Goal: Transaction & Acquisition: Purchase product/service

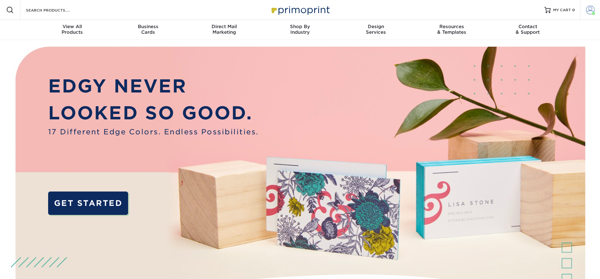
click at [592, 7] on span at bounding box center [590, 10] width 9 height 9
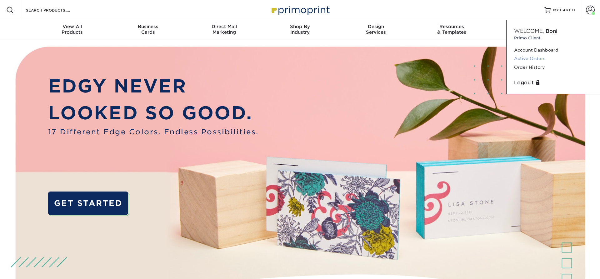
click at [519, 59] on link "Active Orders" at bounding box center [553, 58] width 78 height 8
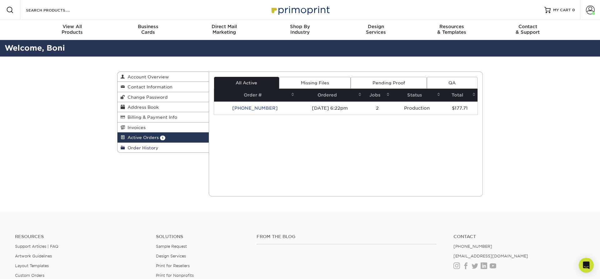
click at [145, 147] on span "Order History" at bounding box center [141, 147] width 33 height 5
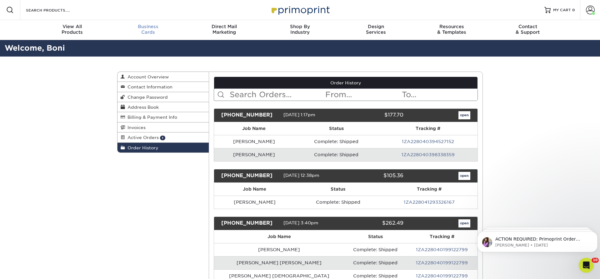
click at [144, 27] on span "Business" at bounding box center [148, 27] width 76 height 6
click at [138, 138] on span "Active Orders" at bounding box center [142, 137] width 34 height 5
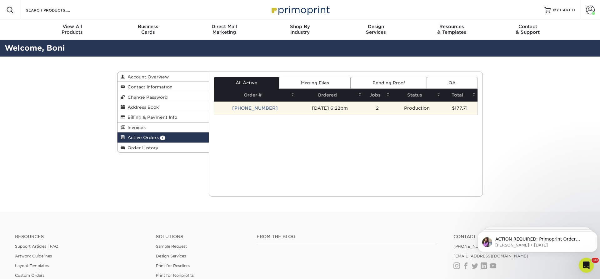
click at [243, 108] on td "25910-62275-914" at bounding box center [255, 108] width 83 height 13
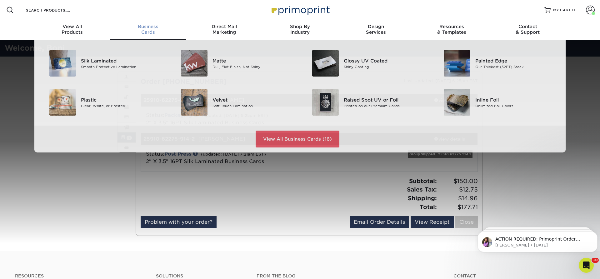
click at [156, 31] on div "Business Cards" at bounding box center [148, 29] width 76 height 11
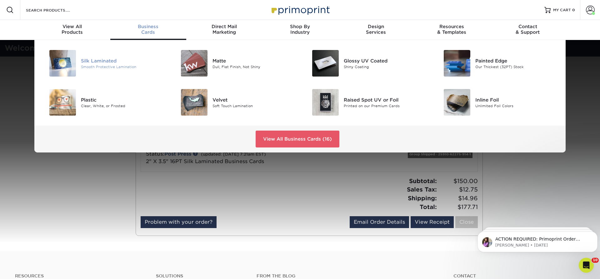
click at [63, 62] on img at bounding box center [62, 63] width 27 height 27
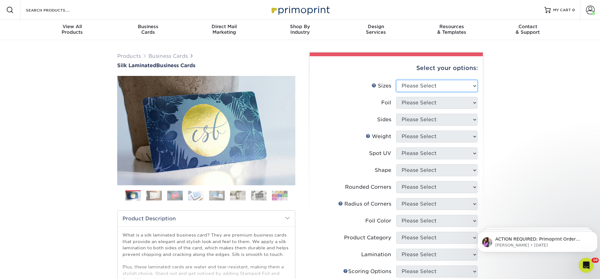
click at [397, 80] on select "Please Select 1.5" x 3.5" - Mini 1.75" x 3.5" - Mini 2" x 2" - Square 2" x 3" -…" at bounding box center [437, 86] width 81 height 12
select select "2.00x3.50"
click option "2" x 3.5" - Standard" at bounding box center [0, 0] width 0 height 0
click at [397, 97] on select "Please Select Yes No" at bounding box center [437, 103] width 81 height 12
select select "0"
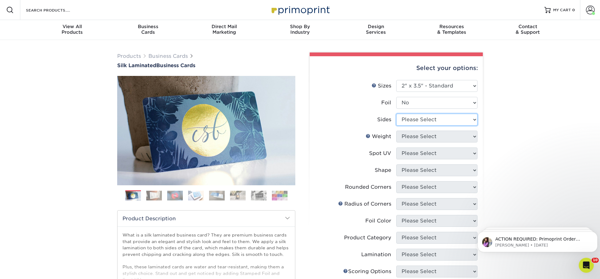
click at [397, 114] on select "Please Select Print Both Sides Print Front Only" at bounding box center [437, 120] width 81 height 12
select select "13abbda7-1d64-4f25-8bb2-c179b224825d"
click at [545, 126] on div "Products Business Cards Silk Laminated Business Cards Previous Next" at bounding box center [300, 238] width 600 height 396
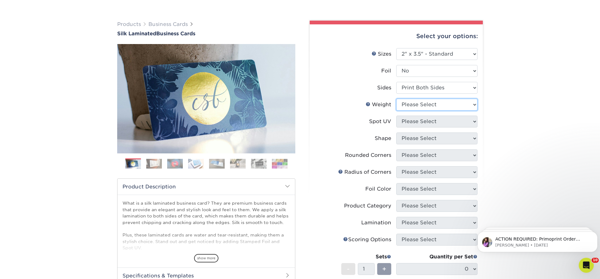
click at [397, 99] on select "Please Select 16PT" at bounding box center [437, 105] width 81 height 12
select select "16PT"
click at [397, 116] on select "Please Select No Spot UV Front and Back (Both Sides) Front Only Back Only" at bounding box center [437, 122] width 81 height 12
select select "3"
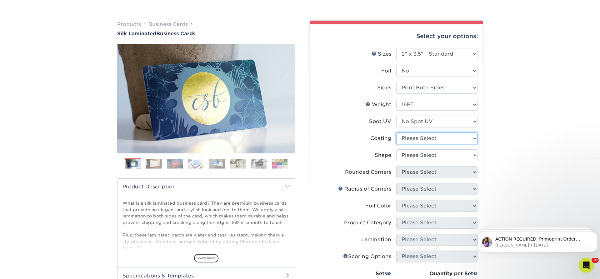
click at [397, 133] on select at bounding box center [437, 139] width 81 height 12
select select "3e7618de-abca-4bda-9f97-8b9129e913d8"
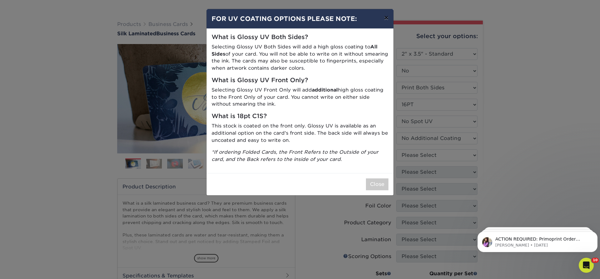
click at [387, 19] on button "×" at bounding box center [386, 18] width 14 height 18
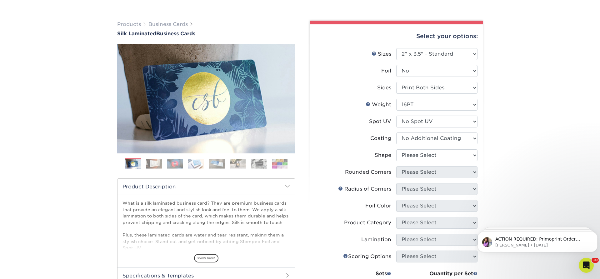
drag, startPoint x: 558, startPoint y: 133, endPoint x: 516, endPoint y: 163, distance: 51.1
click at [558, 133] on div "Products Business Cards Silk Laminated Business Cards Previous Next" at bounding box center [300, 214] width 600 height 412
click at [397, 149] on select "Please Select Standard Oval" at bounding box center [437, 155] width 81 height 12
select select "standard"
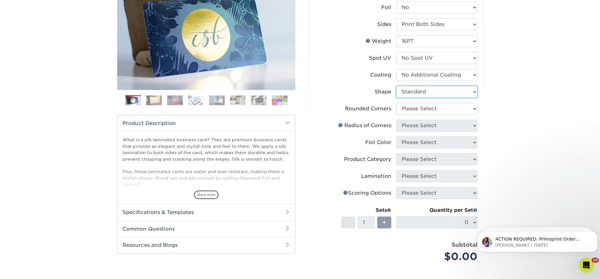
scroll to position [96, 0]
click at [397, 103] on select "Please Select Yes - Round 2 Corners Yes - Round 4 Corners No" at bounding box center [437, 109] width 81 height 12
select select "0"
click option "No" at bounding box center [0, 0] width 0 height 0
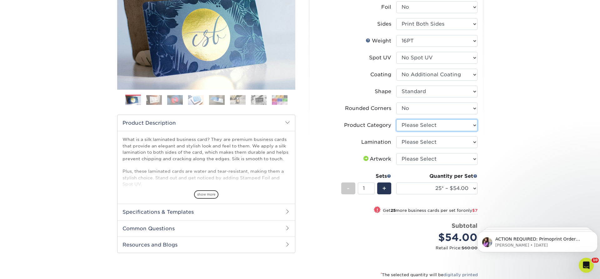
click at [397, 119] on select "Please Select Business Cards" at bounding box center [437, 125] width 81 height 12
select select "3b5148f1-0588-4f88-a218-97bcfdce65c1"
click option "Business Cards" at bounding box center [0, 0] width 0 height 0
click at [397, 136] on select "Please Select Silk" at bounding box center [437, 142] width 81 height 12
select select "ccacb42f-45f7-42d3-bbd3-7c8421cf37f0"
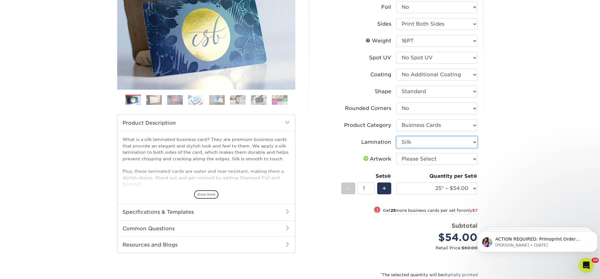
click option "Silk" at bounding box center [0, 0] width 0 height 0
click at [397, 153] on select "Please Select I will upload files I need a design - $100" at bounding box center [437, 159] width 81 height 12
select select "upload"
click option "I will upload files" at bounding box center [0, 0] width 0 height 0
click at [538, 135] on div "Products Business Cards Silk Laminated Business Cards Previous Next" at bounding box center [300, 150] width 600 height 412
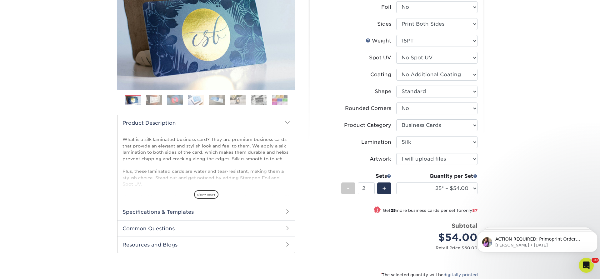
type input "2"
click at [372, 186] on input "2" at bounding box center [366, 189] width 17 height 12
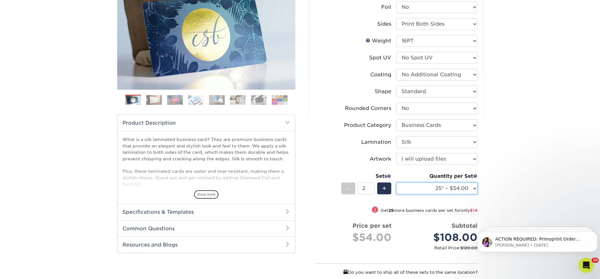
click at [397, 183] on select "25* – $54.00 50* – $61.00 75* – $68.00 100* – $75.00 250* – $82.00 500 – $86.00…" at bounding box center [437, 189] width 81 height 12
select select "100* – $75.00"
click option "100* – $75.00" at bounding box center [0, 0] width 0 height 0
click at [532, 125] on div "Products Business Cards Silk Laminated Business Cards Previous Next" at bounding box center [300, 163] width 600 height 438
click at [524, 105] on div "Products Business Cards Silk Laminated Business Cards Previous Next" at bounding box center [300, 163] width 600 height 438
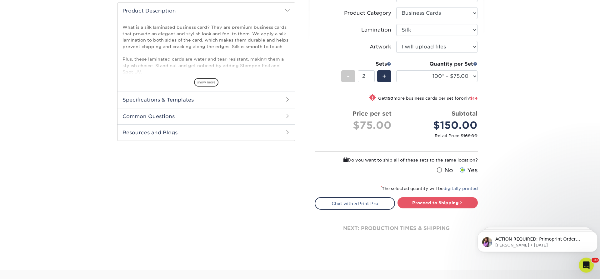
scroll to position [223, 0]
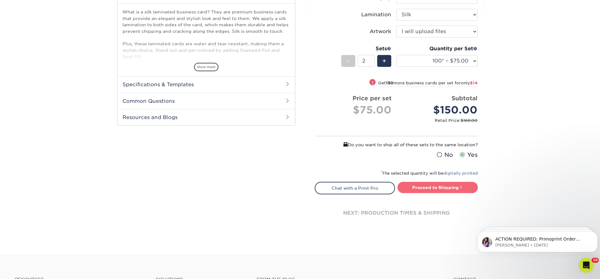
click at [428, 186] on link "Proceed to Shipping" at bounding box center [438, 187] width 80 height 11
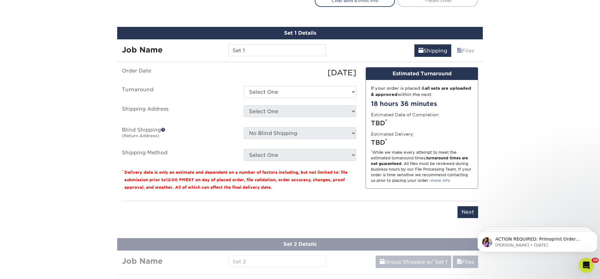
scroll to position [422, 0]
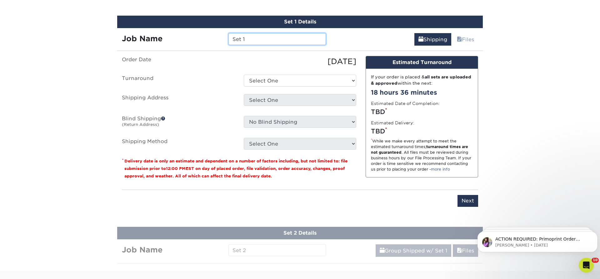
drag, startPoint x: 249, startPoint y: 39, endPoint x: 195, endPoint y: 38, distance: 54.4
click at [229, 37] on input "Set 1" at bounding box center [277, 39] width 97 height 12
type input "[PERSON_NAME]"
click at [244, 75] on select "Select One 2-4 Business Days 2 Day Next Business Day" at bounding box center [300, 81] width 113 height 12
select select "9586d4ed-d2c3-4986-a151-ce70ae5d1c85"
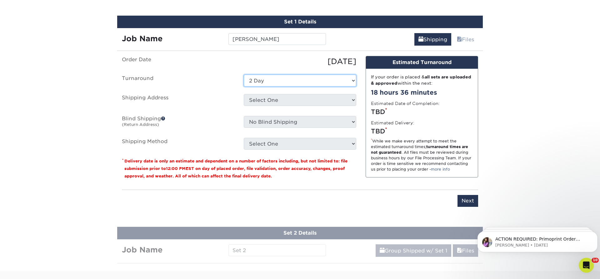
click option "2 Day" at bounding box center [0, 0] width 0 height 0
click at [244, 94] on select "Select One Adam Rowe Ankit Kora Anne Cox Atlanta Office AUSTRALIA AUSTRALIA #2 …" at bounding box center [300, 100] width 113 height 12
select select "14797"
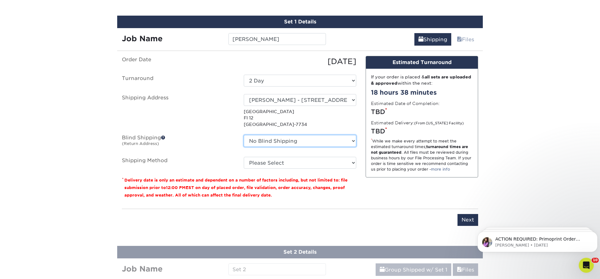
click at [244, 135] on select "No Blind Shipping Adam Rowe Ankit Kora Anne Cox Atlanta Office AUSTRALIA AUSTRA…" at bounding box center [300, 141] width 113 height 12
select select "14797"
click option "Boni Trupiano - 21300 Victory Blvd. 12th Floor" at bounding box center [0, 0] width 0 height 0
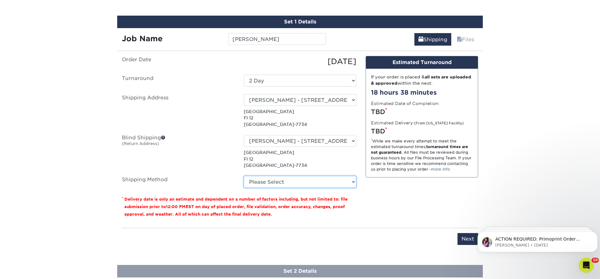
click at [244, 176] on select "Please Select Ground Shipping (+$14.96) 3 Day Shipping Service (+$15.34) 2 Day …" at bounding box center [300, 182] width 113 height 12
select select "01"
click option "Next Day Shipping by 12 noon (+$19.26)" at bounding box center [0, 0] width 0 height 0
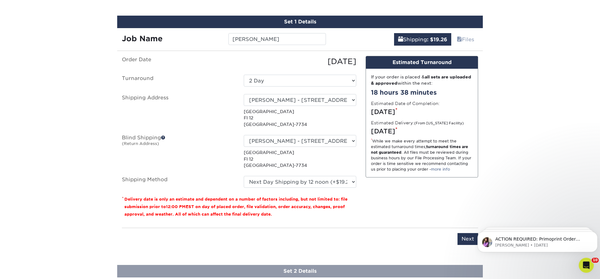
click at [465, 239] on input "Next" at bounding box center [468, 239] width 21 height 12
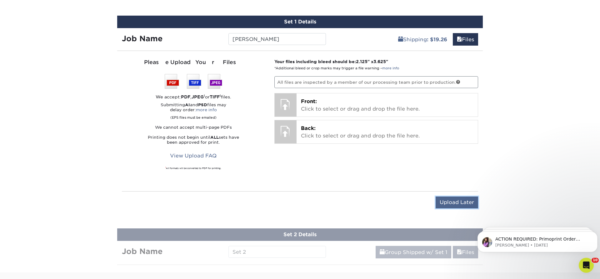
click at [455, 201] on input "Upload Later" at bounding box center [457, 203] width 43 height 12
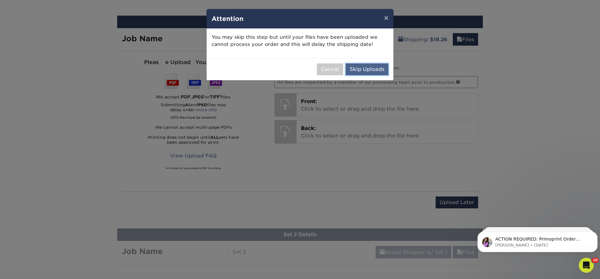
click at [359, 69] on button "Skip Uploads" at bounding box center [367, 69] width 43 height 12
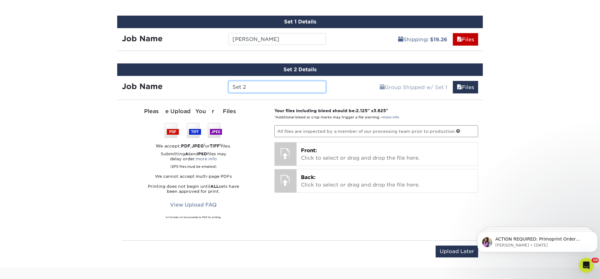
drag, startPoint x: 262, startPoint y: 84, endPoint x: 175, endPoint y: 81, distance: 87.0
click at [229, 83] on input "Set 2" at bounding box center [277, 87] width 97 height 12
type input "[PERSON_NAME]"
click at [461, 250] on input "Upload Later" at bounding box center [457, 252] width 43 height 12
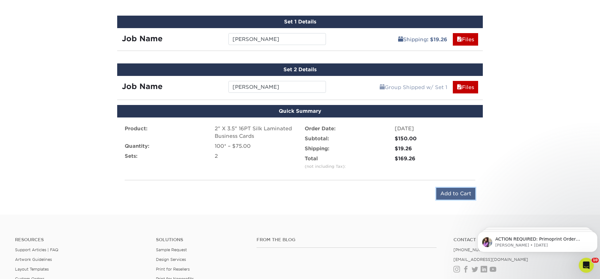
click at [458, 195] on input "Add to Cart" at bounding box center [456, 194] width 39 height 12
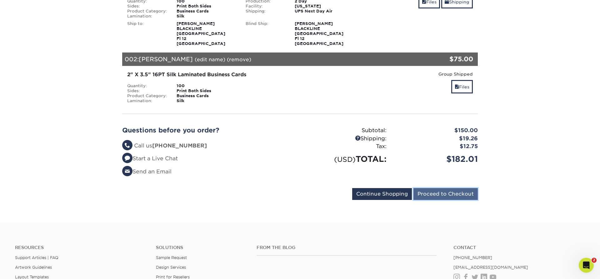
click at [431, 194] on input "Proceed to Checkout" at bounding box center [446, 194] width 64 height 12
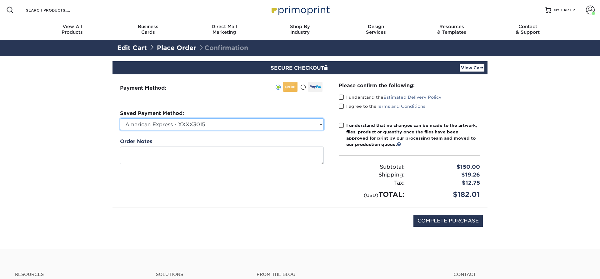
click at [120, 119] on select "American Express - XXXX3015 Visa - XXXX7148 Visa - XXXX1775 Visa - XXXX5541 New…" at bounding box center [222, 125] width 204 height 12
select select "75212"
click option "Visa - XXXX5541" at bounding box center [0, 0] width 0 height 0
click at [33, 141] on section "SECURE CHECKOUT View Cart Payment Method: Saved Payment Method:" at bounding box center [300, 152] width 600 height 193
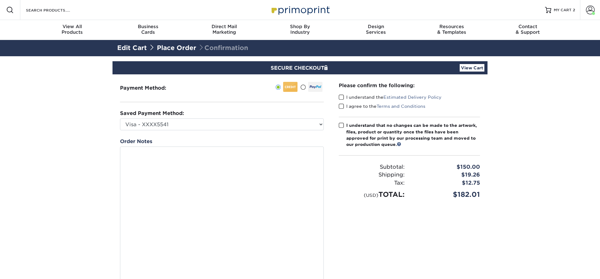
drag, startPoint x: 321, startPoint y: 163, endPoint x: 326, endPoint y: 293, distance: 130.2
click at [324, 279] on textarea at bounding box center [222, 220] width 204 height 147
click at [57, 155] on section "SECURE CHECKOUT View Cart Payment Method: Saved Payment Method:" at bounding box center [300, 200] width 600 height 288
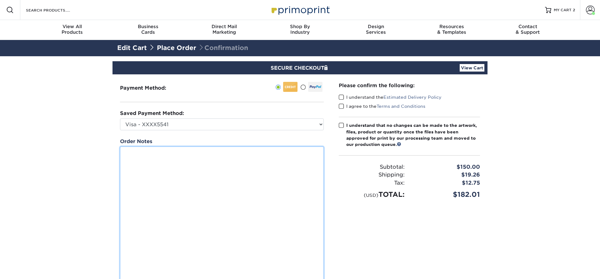
click at [149, 193] on textarea at bounding box center [222, 221] width 204 height 148
paste textarea "NAME: Chris Moser TITLE: Enterprise Business Development Representative PHONE(S…"
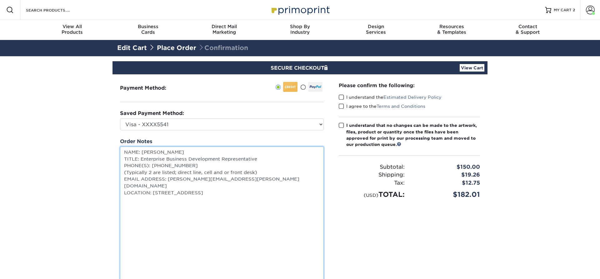
drag, startPoint x: 258, startPoint y: 172, endPoint x: 110, endPoint y: 173, distance: 147.9
click at [120, 173] on textarea "NAME: Chris Moser TITLE: Enterprise Business Development Representative PHONE(S…" at bounding box center [222, 221] width 204 height 148
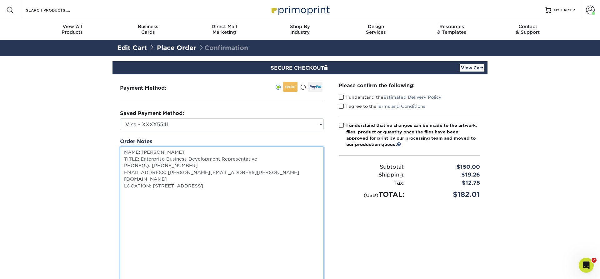
click at [265, 178] on textarea "NAME: Chris Moser TITLE: Enterprise Business Development Representative PHONE(S…" at bounding box center [222, 221] width 204 height 148
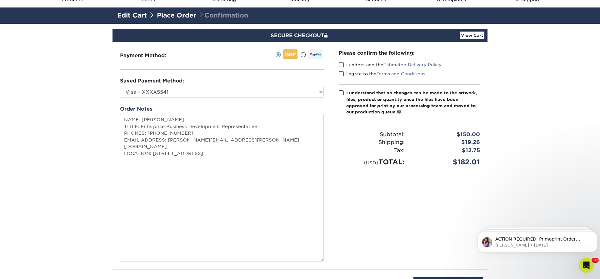
scroll to position [32, 0]
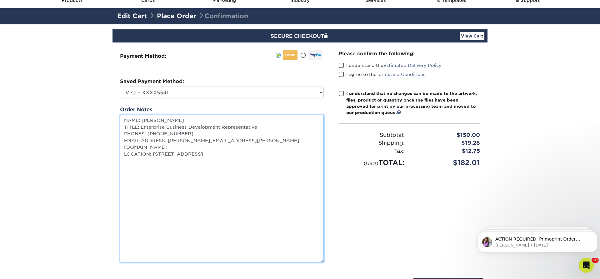
click at [273, 147] on textarea "NAME: Chris Moser TITLE: Enterprise Business Development Representative PHONES:…" at bounding box center [222, 189] width 204 height 148
paste textarea "NAME: Chris Moser TITLE: Enterprise Business Development Representative PHONE(S…"
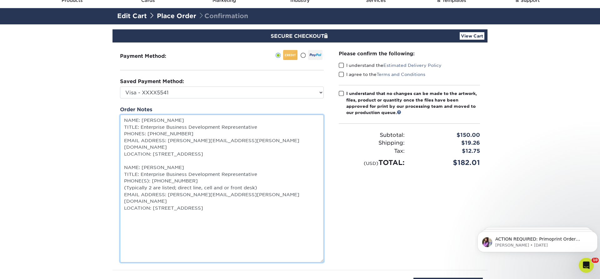
drag, startPoint x: 258, startPoint y: 181, endPoint x: 117, endPoint y: 182, distance: 141.3
click at [120, 182] on textarea "NAME: Chris Moser TITLE: Enterprise Business Development Representative PHONES:…" at bounding box center [222, 189] width 204 height 148
click at [174, 227] on textarea "NAME: Chris Moser TITLE: Enterprise Business Development Representative PHONES:…" at bounding box center [222, 189] width 204 height 148
drag, startPoint x: 263, startPoint y: 188, endPoint x: 123, endPoint y: 161, distance: 142.0
click at [123, 161] on textarea "NAME: Chris Moser TITLE: Enterprise Business Development Representative PHONES:…" at bounding box center [222, 189] width 204 height 148
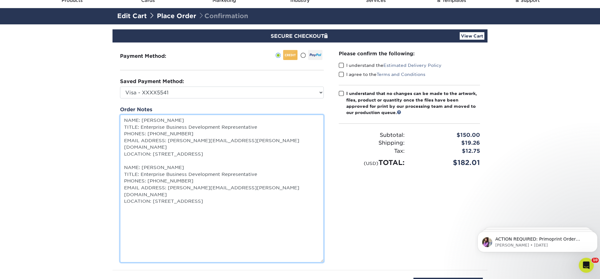
paste textarea "Tyler Canty TITLE: Principal Technical Architect PHONE(S): direct - (747) 258-4…"
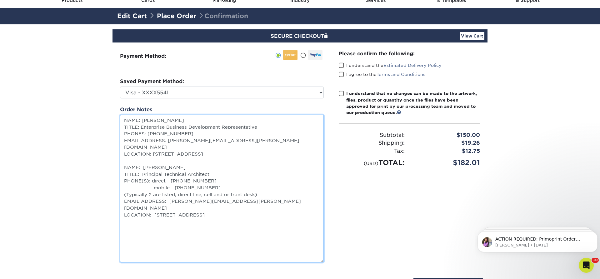
drag, startPoint x: 258, startPoint y: 187, endPoint x: 119, endPoint y: 188, distance: 138.8
click at [120, 188] on textarea "NAME: Chris Moser TITLE: Enterprise Business Development Representative PHONES:…" at bounding box center [222, 189] width 204 height 148
click at [151, 182] on textarea "NAME: Chris Moser TITLE: Enterprise Business Development Representative PHONES:…" at bounding box center [222, 189] width 204 height 148
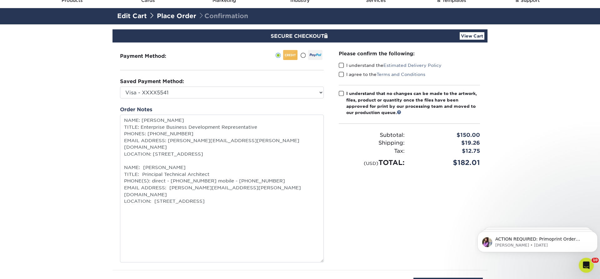
type textarea "NAME: Chris Moser TITLE: Enterprise Business Development Representative PHONES:…"
click at [341, 64] on span at bounding box center [341, 66] width 5 height 6
click at [0, 0] on input "I understand the Estimated Delivery Policy" at bounding box center [0, 0] width 0 height 0
click at [341, 74] on span at bounding box center [341, 75] width 5 height 6
click at [0, 0] on input "I agree to the Terms and Conditions" at bounding box center [0, 0] width 0 height 0
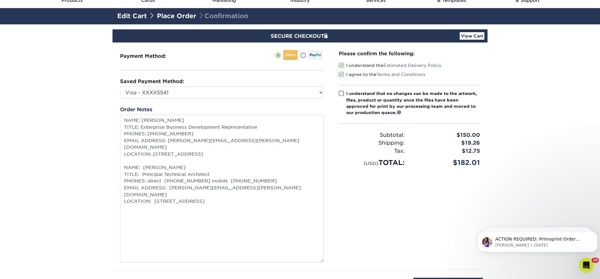
click at [341, 93] on span at bounding box center [341, 94] width 5 height 6
click at [0, 0] on input "I understand that no changes can be made to the artwork, files, product or quan…" at bounding box center [0, 0] width 0 height 0
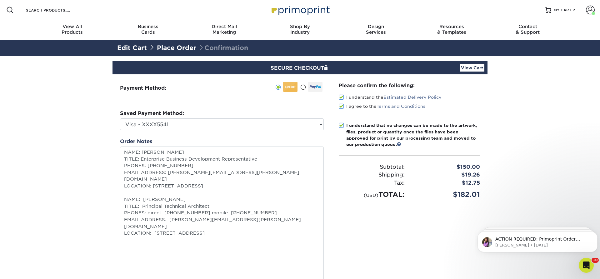
scroll to position [159, 0]
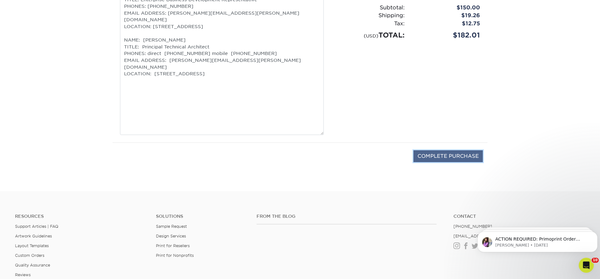
click at [460, 159] on input "COMPLETE PURCHASE" at bounding box center [448, 156] width 69 height 12
type input "PROCESSING, PLEASE WAIT..."
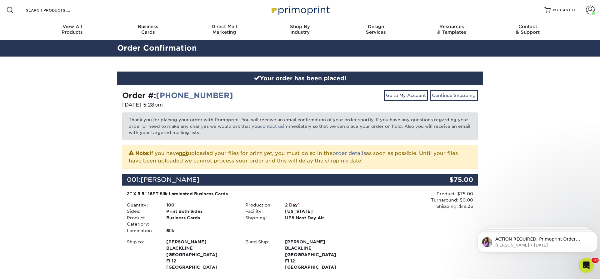
click at [517, 107] on div "Your order has been placed! Order #: [PHONE_NUMBER] [DATE] 5:28pm Go to My Acco…" at bounding box center [300, 275] width 600 height 437
